Goal: Check status: Check status

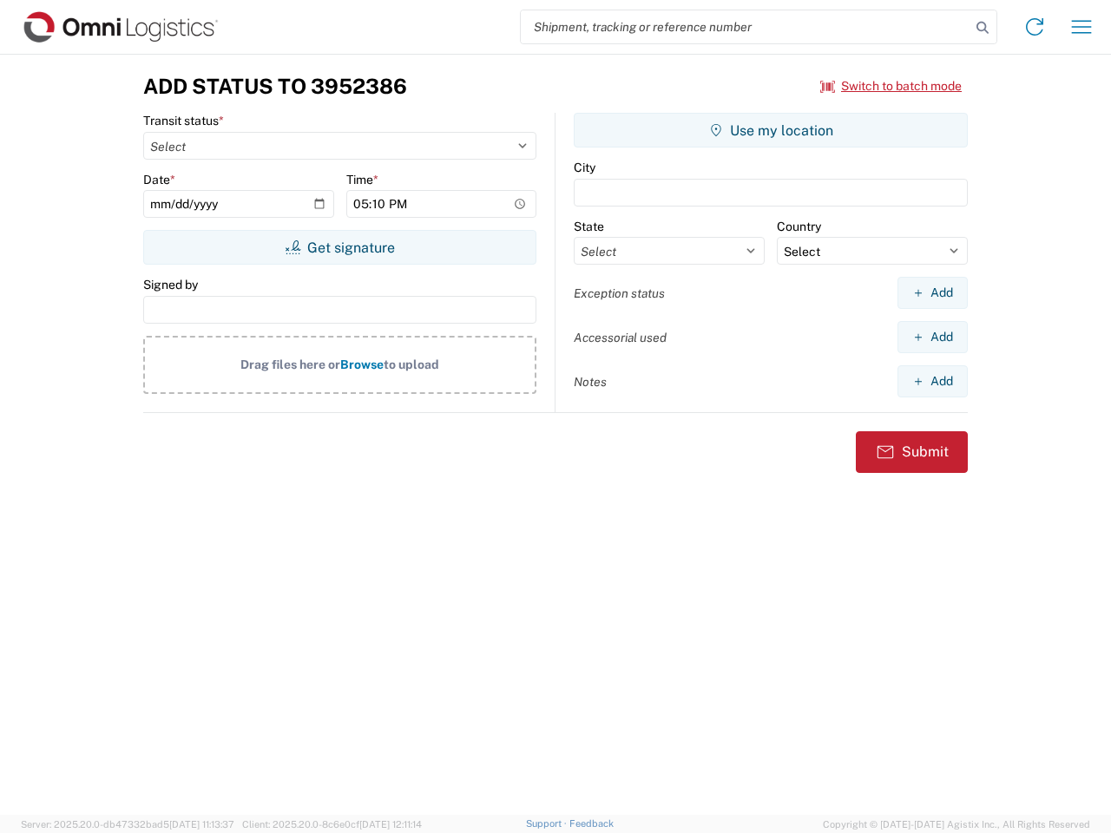
click at [745, 27] on input "search" at bounding box center [745, 26] width 449 height 33
click at [982, 28] on icon at bounding box center [982, 28] width 24 height 24
click at [1034, 27] on icon at bounding box center [1034, 27] width 28 height 28
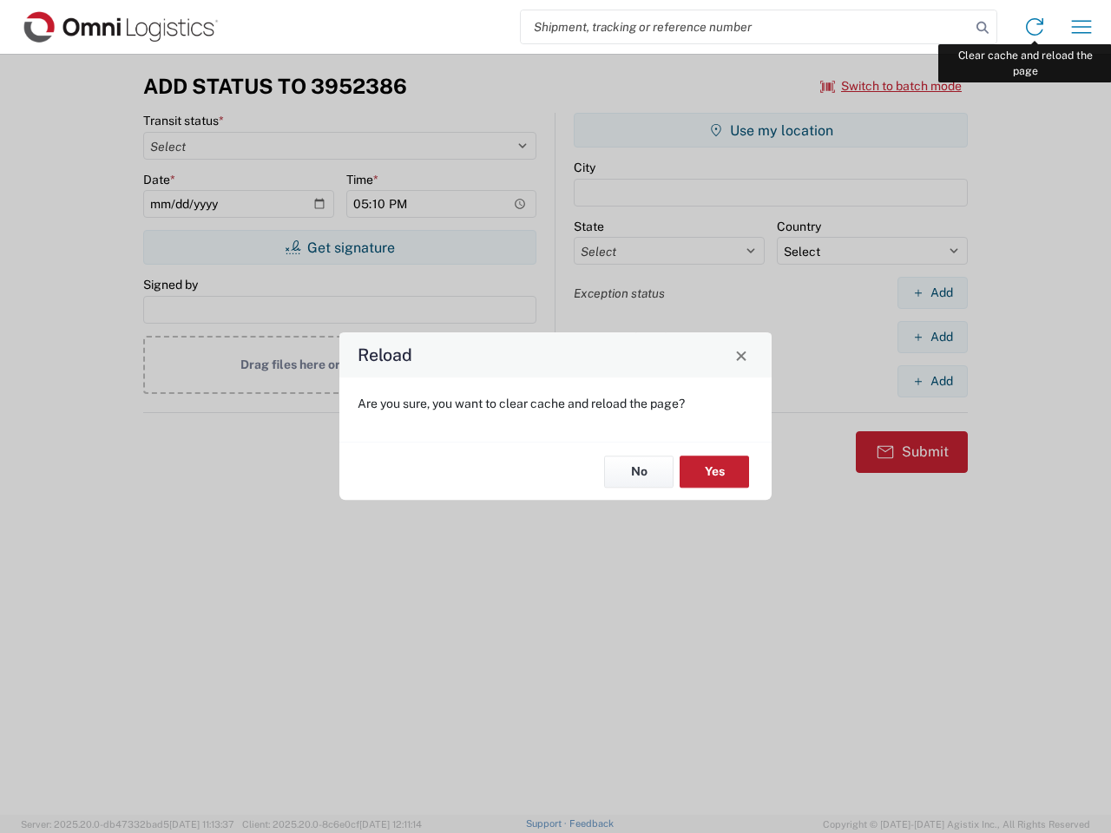
click at [1081, 27] on div "Reload Are you sure, you want to clear cache and reload the page? No Yes" at bounding box center [555, 416] width 1111 height 833
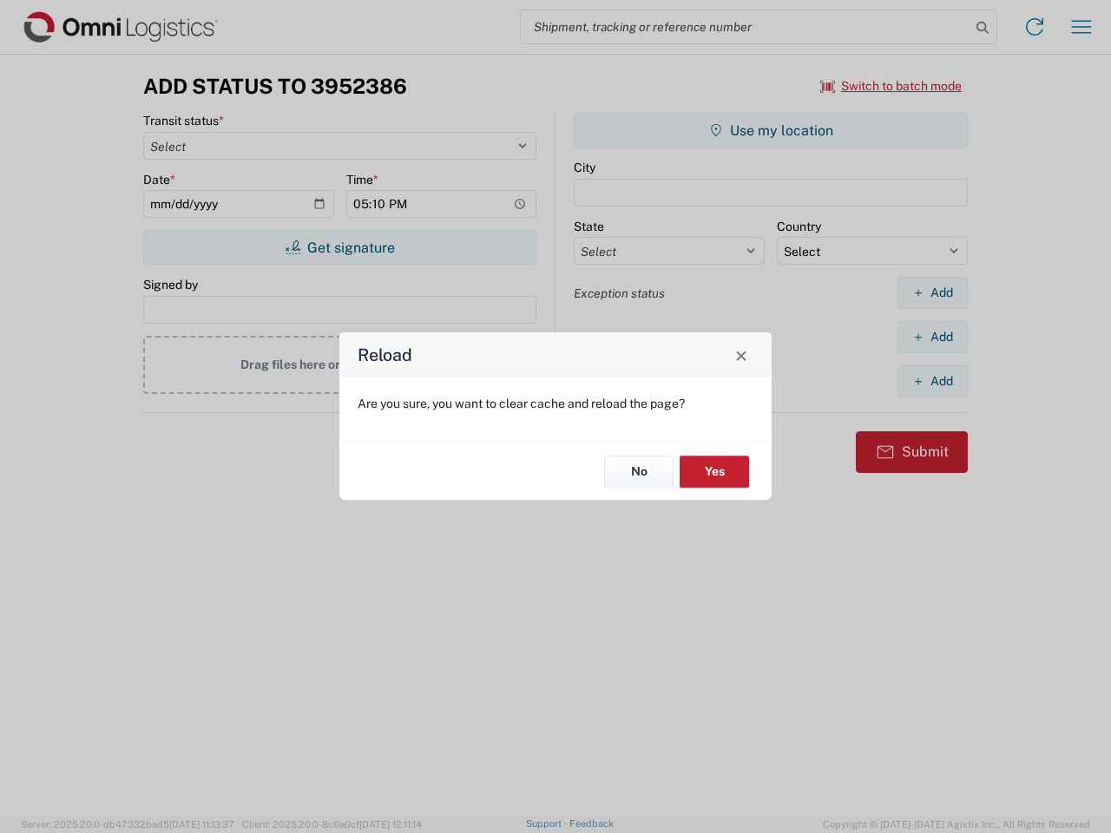
click at [891, 86] on div "Reload Are you sure, you want to clear cache and reload the page? No Yes" at bounding box center [555, 416] width 1111 height 833
click at [339, 247] on div "Reload Are you sure, you want to clear cache and reload the page? No Yes" at bounding box center [555, 416] width 1111 height 833
click at [770, 130] on div "Reload Are you sure, you want to clear cache and reload the page? No Yes" at bounding box center [555, 416] width 1111 height 833
click at [932, 292] on div "Reload Are you sure, you want to clear cache and reload the page? No Yes" at bounding box center [555, 416] width 1111 height 833
click at [932, 337] on div "Reload Are you sure, you want to clear cache and reload the page? No Yes" at bounding box center [555, 416] width 1111 height 833
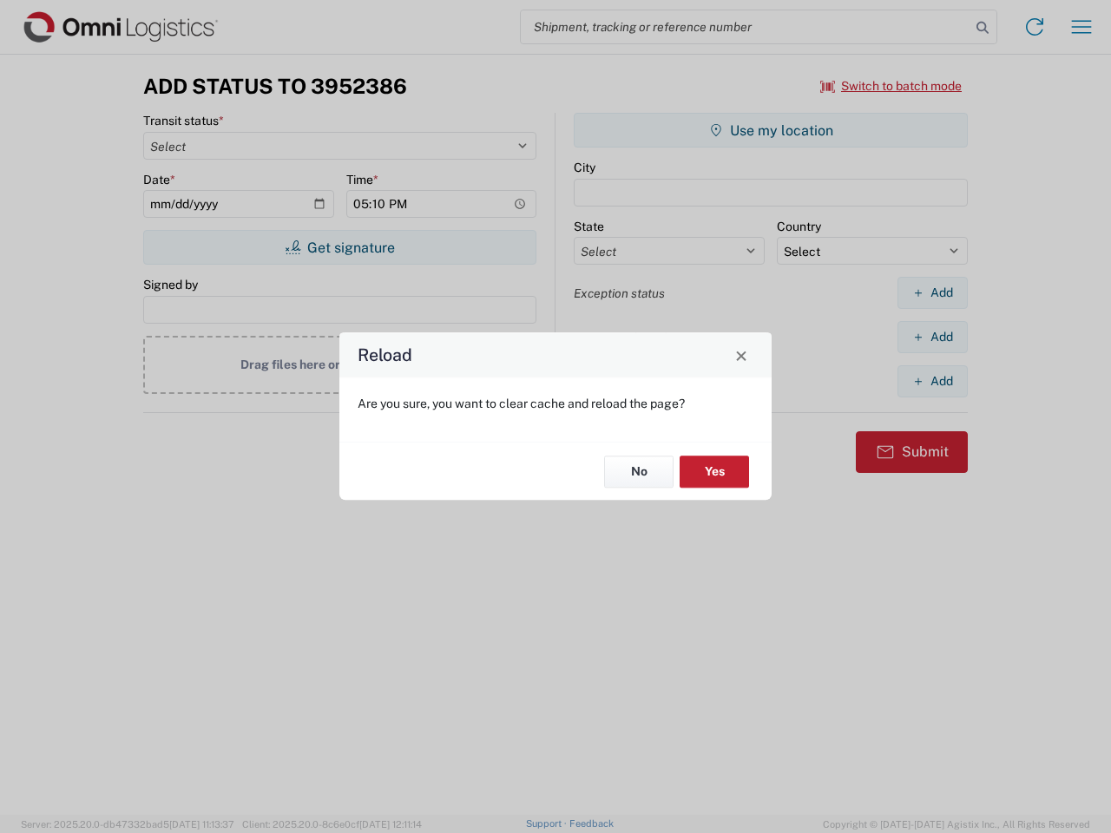
click at [932, 381] on div "Reload Are you sure, you want to clear cache and reload the page? No Yes" at bounding box center [555, 416] width 1111 height 833
